Goal: Transaction & Acquisition: Subscribe to service/newsletter

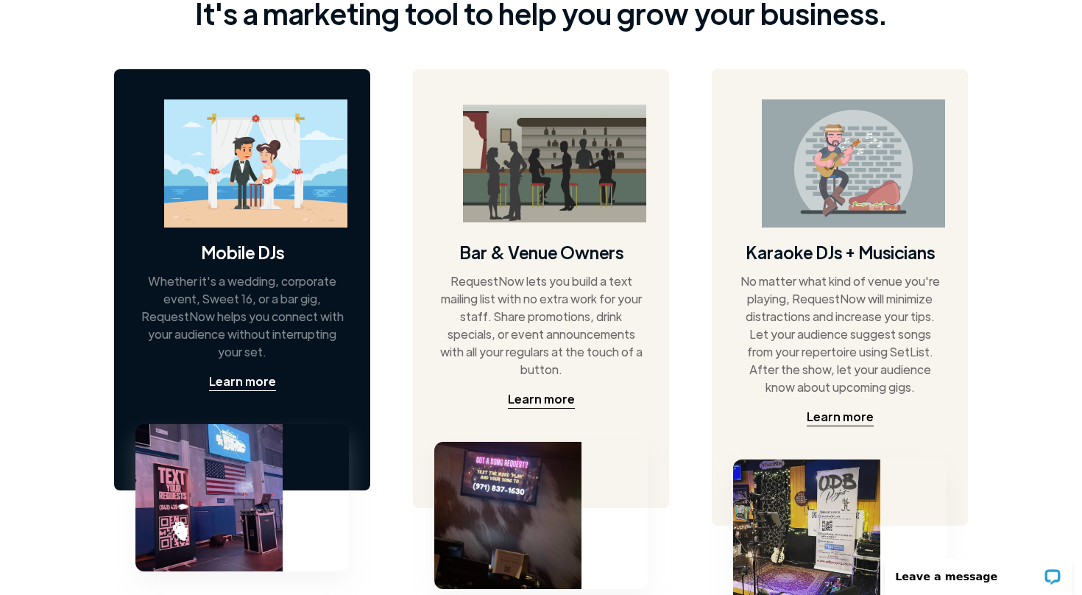
scroll to position [603, 0]
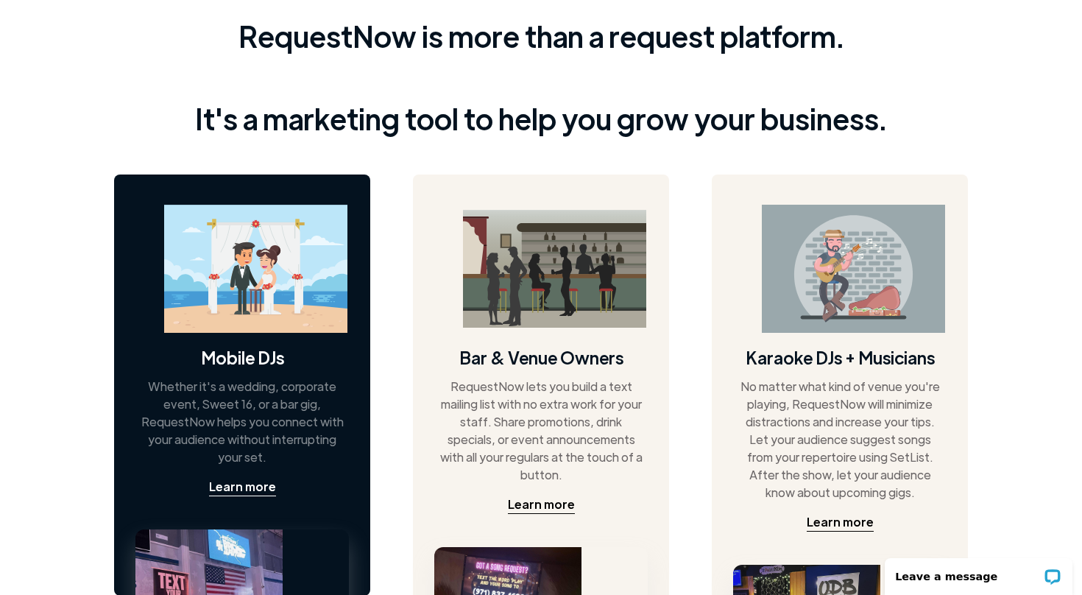
click at [298, 294] on img at bounding box center [255, 269] width 183 height 129
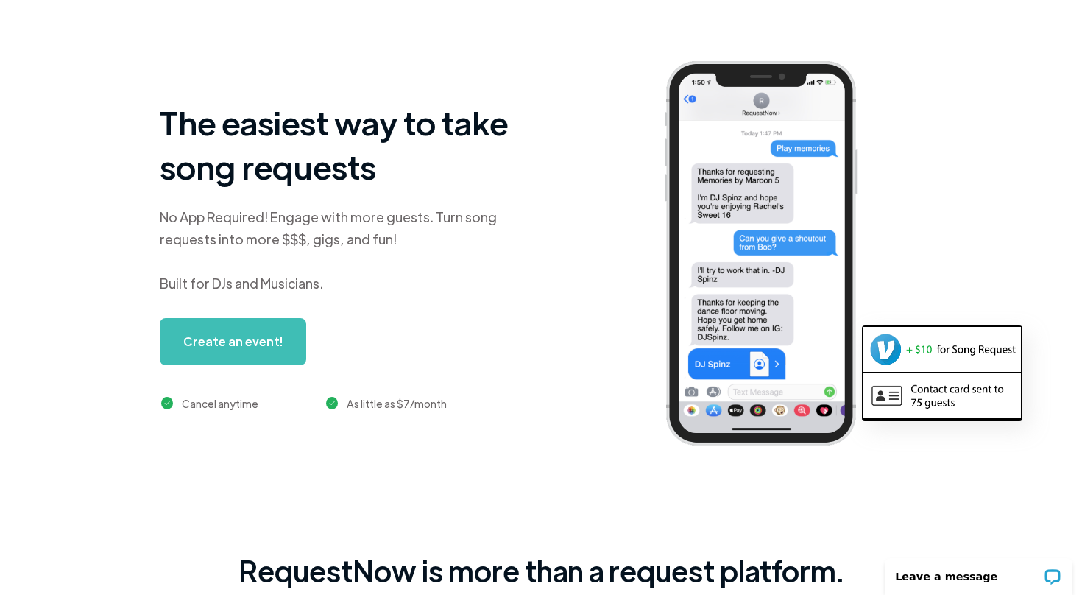
scroll to position [0, 0]
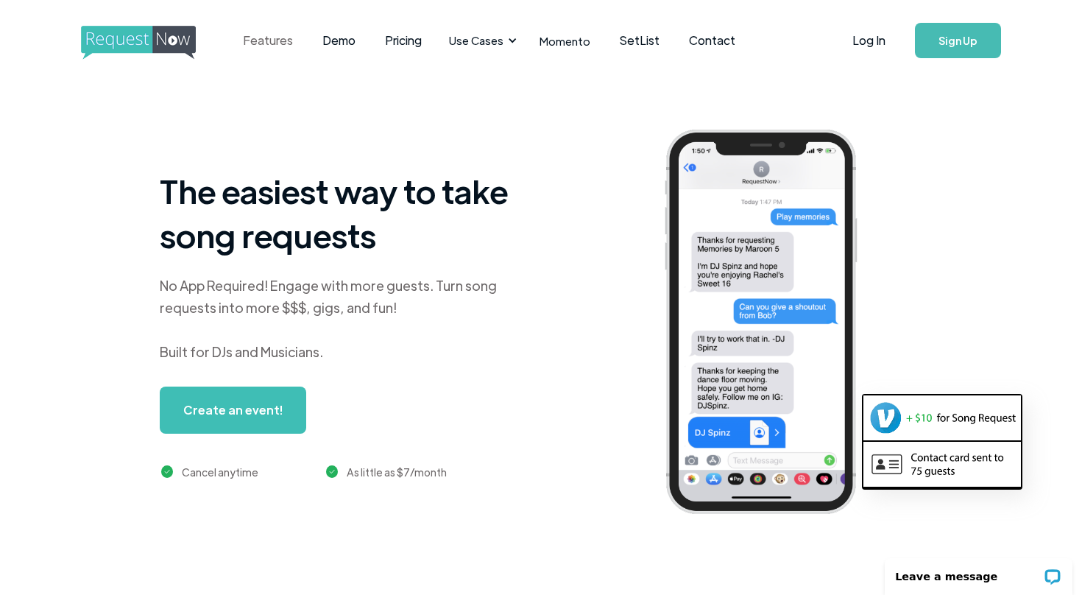
click at [278, 38] on link "Features" at bounding box center [267, 41] width 79 height 46
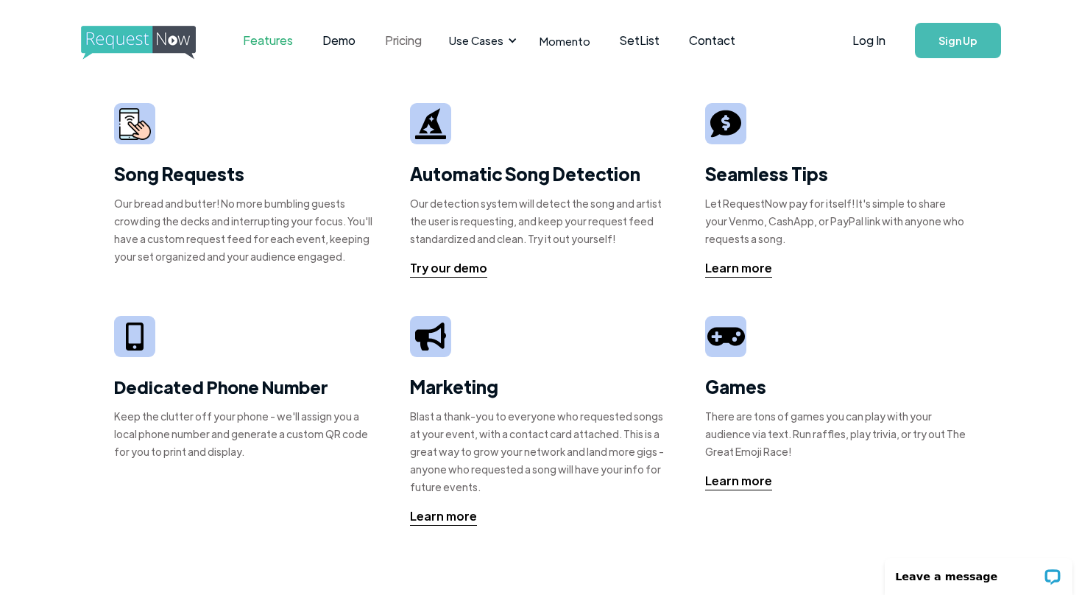
click at [406, 41] on link "Pricing" at bounding box center [403, 41] width 66 height 46
